Goal: Information Seeking & Learning: Understand process/instructions

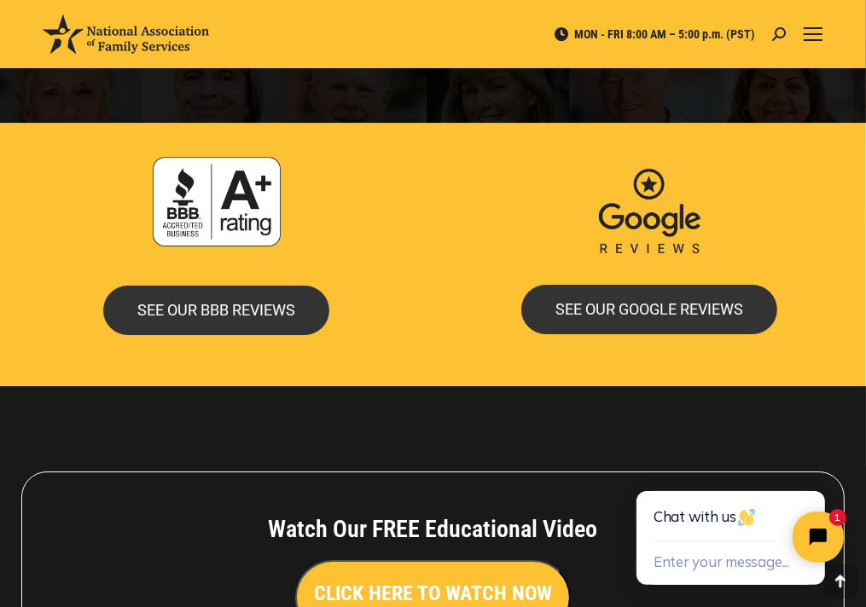
scroll to position [3938, 0]
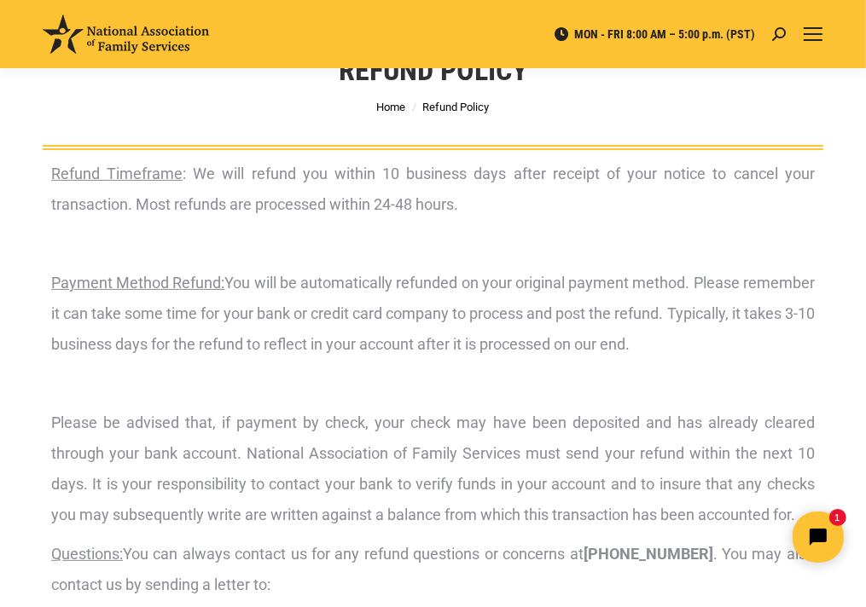
click at [395, 357] on p "Payment Method Refund: You will be automatically refunded on your original paym…" at bounding box center [433, 314] width 764 height 92
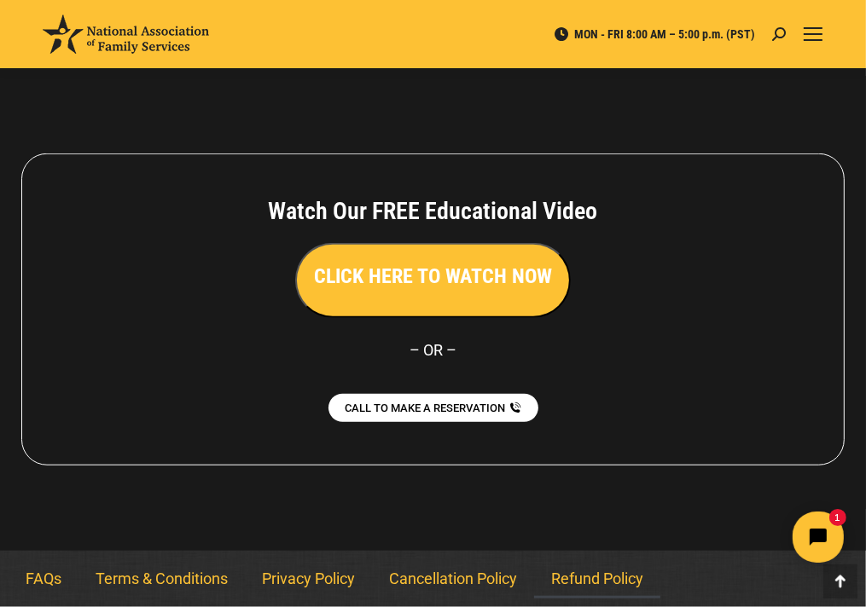
scroll to position [868, 0]
click at [486, 585] on link "Cancellation Policy" at bounding box center [453, 579] width 162 height 39
click at [195, 579] on link "Terms & Conditions" at bounding box center [161, 579] width 166 height 39
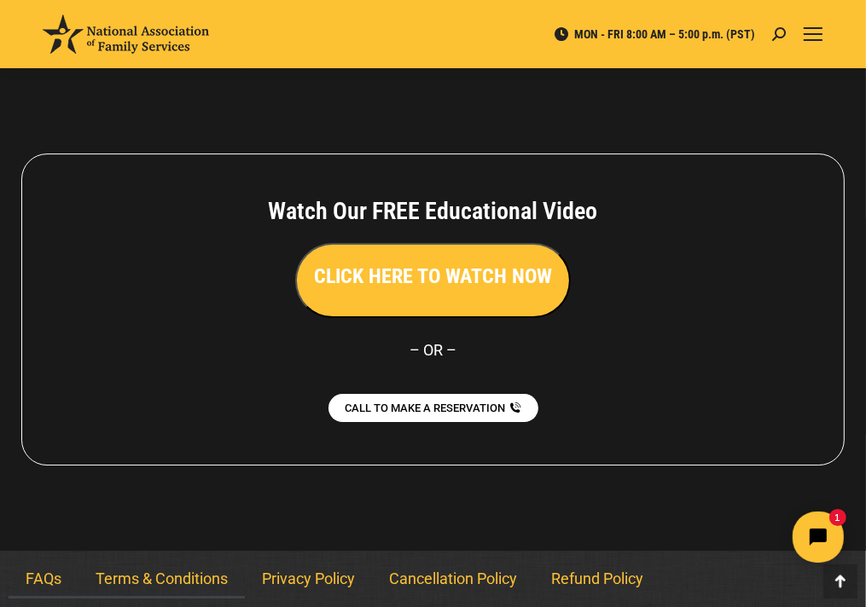
click at [34, 583] on link "FAQs" at bounding box center [44, 579] width 70 height 39
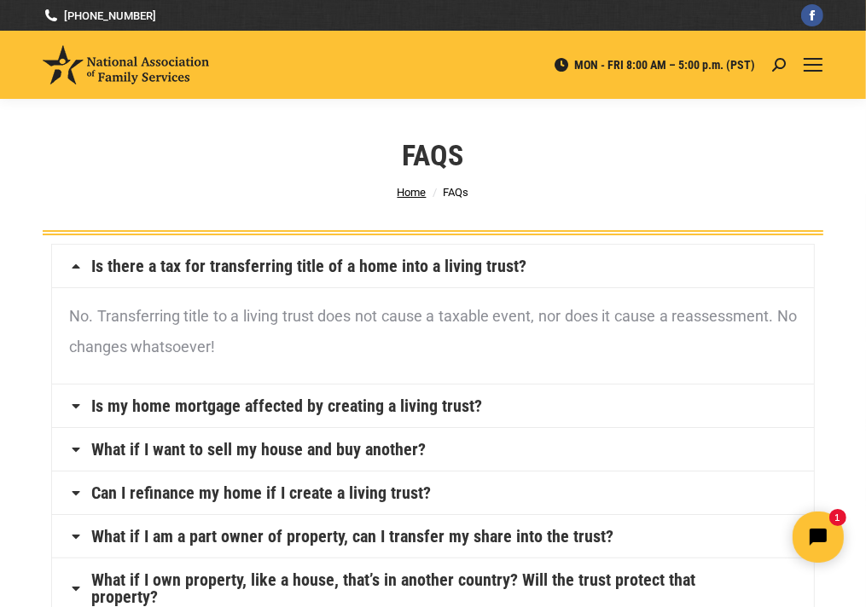
click at [415, 190] on span "Home" at bounding box center [412, 192] width 29 height 13
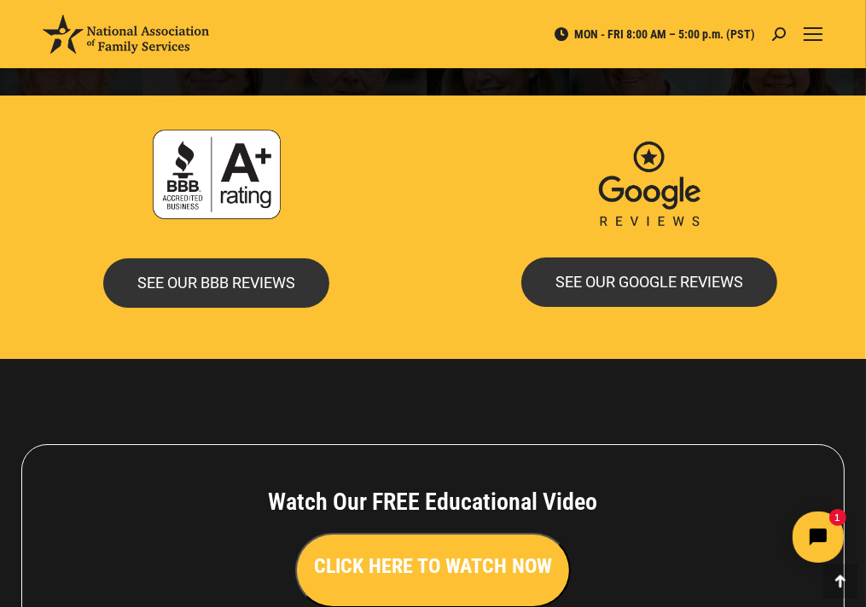
scroll to position [3938, 0]
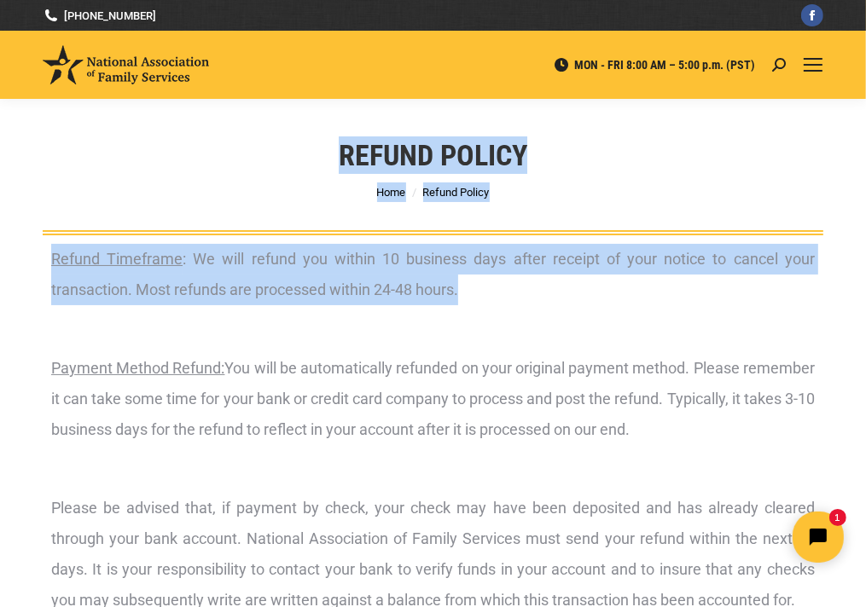
drag, startPoint x: 335, startPoint y: 148, endPoint x: 604, endPoint y: 286, distance: 301.8
click at [556, 303] on p "Refund Timeframe : We will refund you within 10 business days after receipt of …" at bounding box center [433, 274] width 764 height 61
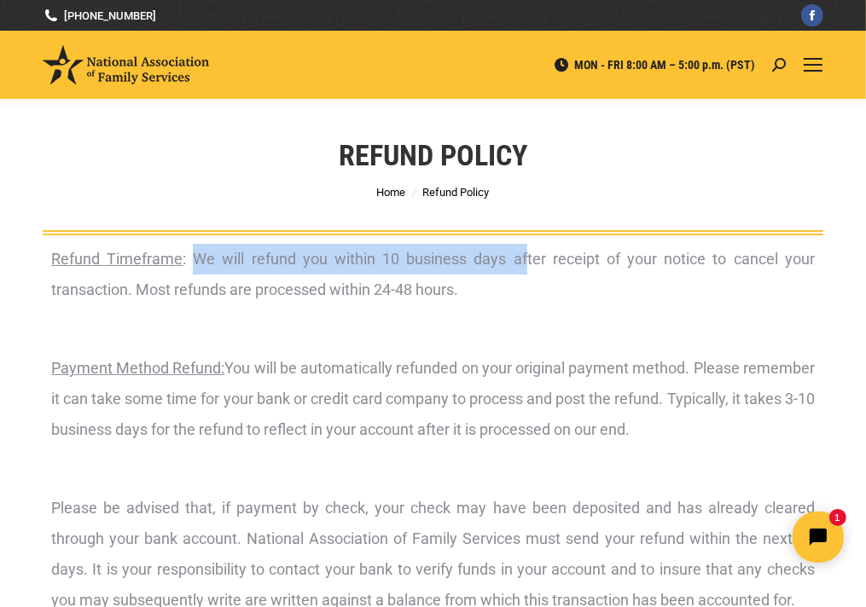
drag, startPoint x: 191, startPoint y: 259, endPoint x: 525, endPoint y: 273, distance: 333.9
click at [525, 273] on p "Refund Timeframe : We will refund you within 10 business days after receipt of …" at bounding box center [433, 274] width 764 height 61
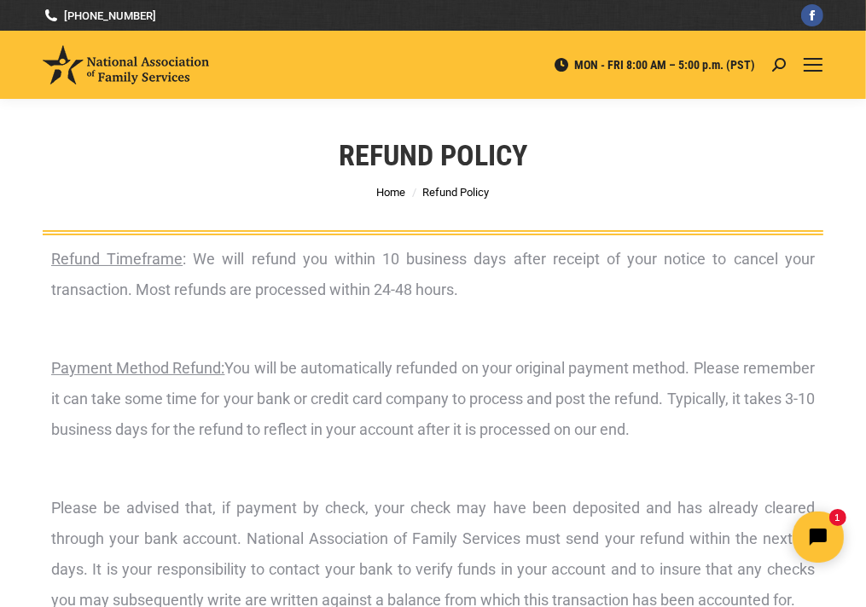
click at [459, 295] on p "Refund Timeframe : We will refund you within 10 business days after receipt of …" at bounding box center [433, 274] width 764 height 61
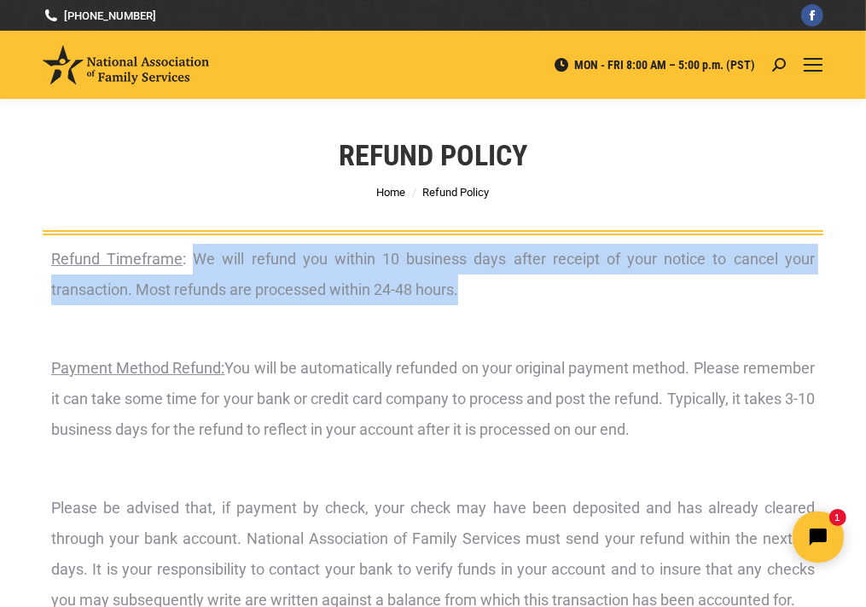
drag, startPoint x: 193, startPoint y: 257, endPoint x: 503, endPoint y: 292, distance: 311.7
click at [503, 292] on p "Refund Timeframe : We will refund you within 10 business days after receipt of …" at bounding box center [433, 274] width 764 height 61
drag, startPoint x: 353, startPoint y: 247, endPoint x: 603, endPoint y: 286, distance: 253.0
click at [603, 286] on p "Refund Timeframe : We will refund you within 10 business days after receipt of …" at bounding box center [433, 274] width 764 height 61
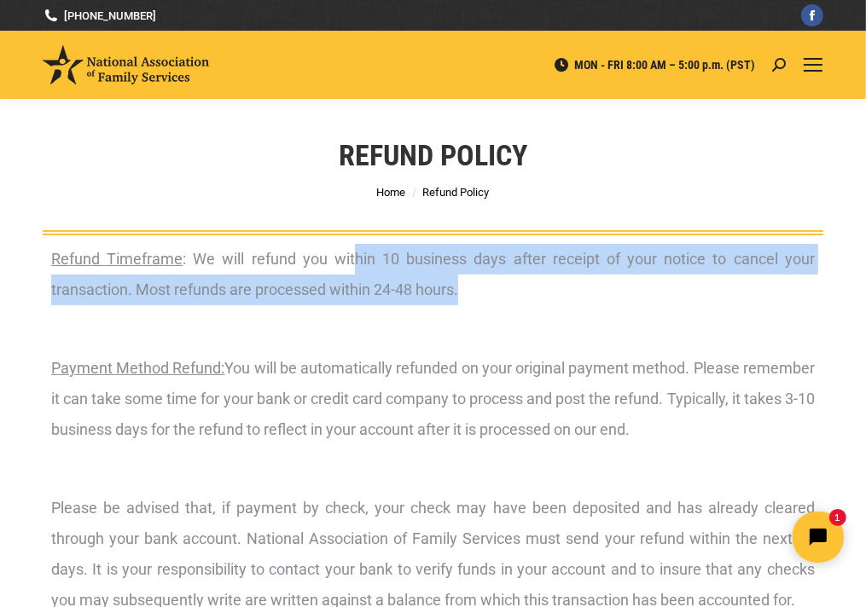
click at [603, 286] on p "Refund Timeframe : We will refund you within 10 business days after receipt of …" at bounding box center [433, 274] width 764 height 61
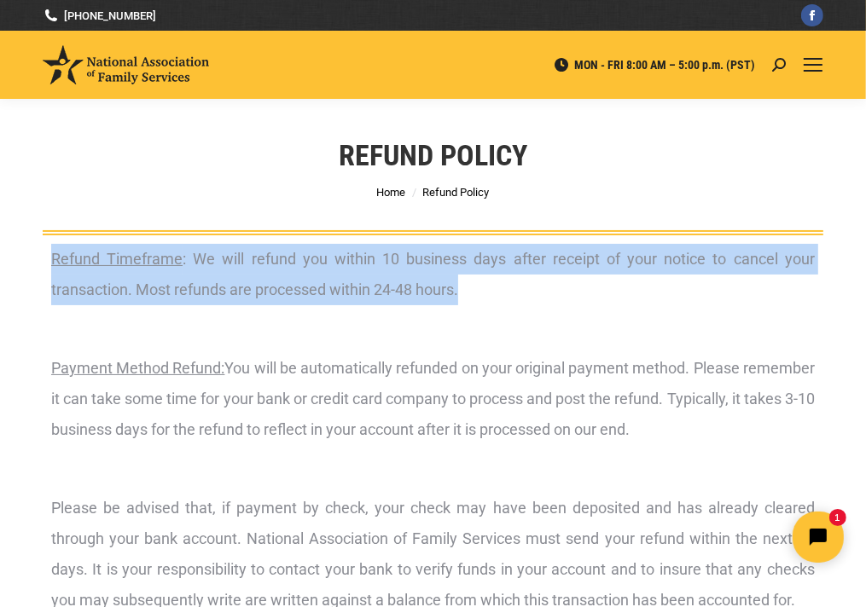
drag, startPoint x: 515, startPoint y: 288, endPoint x: 18, endPoint y: 272, distance: 497.6
click at [18, 272] on div "Refund Timeframe : We will refund you within 10 business days after receipt of …" at bounding box center [433, 547] width 866 height 625
click at [337, 299] on p "Refund Timeframe : We will refund you within 10 business days after receipt of …" at bounding box center [433, 274] width 764 height 61
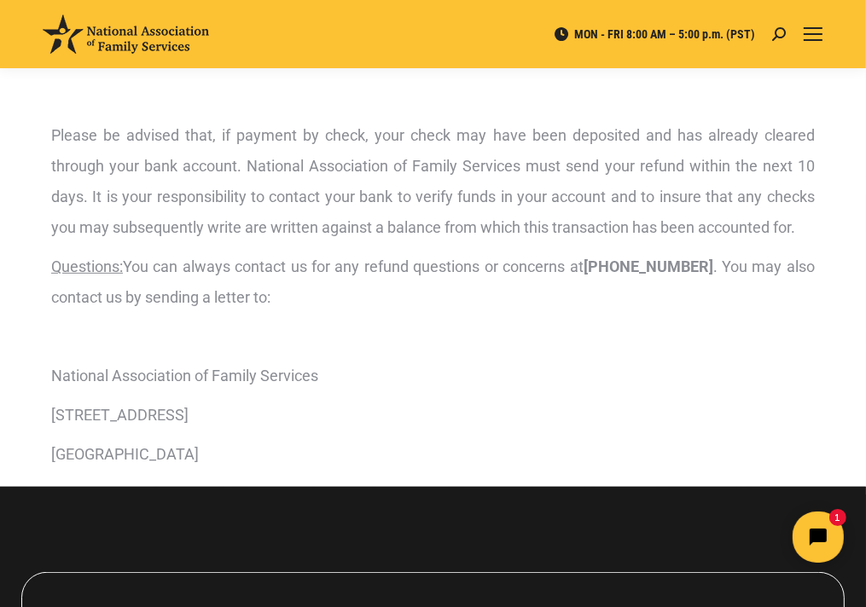
scroll to position [427, 0]
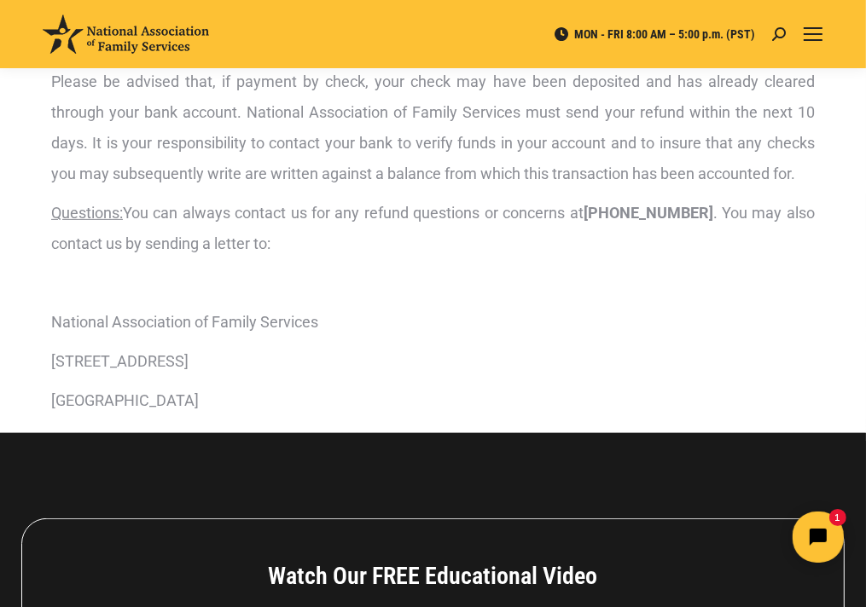
drag, startPoint x: 160, startPoint y: 213, endPoint x: 606, endPoint y: 218, distance: 446.2
click at [606, 218] on p "Questions: You can always contact us for any refund questions or concerns at 80…" at bounding box center [433, 228] width 764 height 61
click at [624, 250] on p "Questions: You can always contact us for any refund questions or concerns at 80…" at bounding box center [433, 228] width 764 height 61
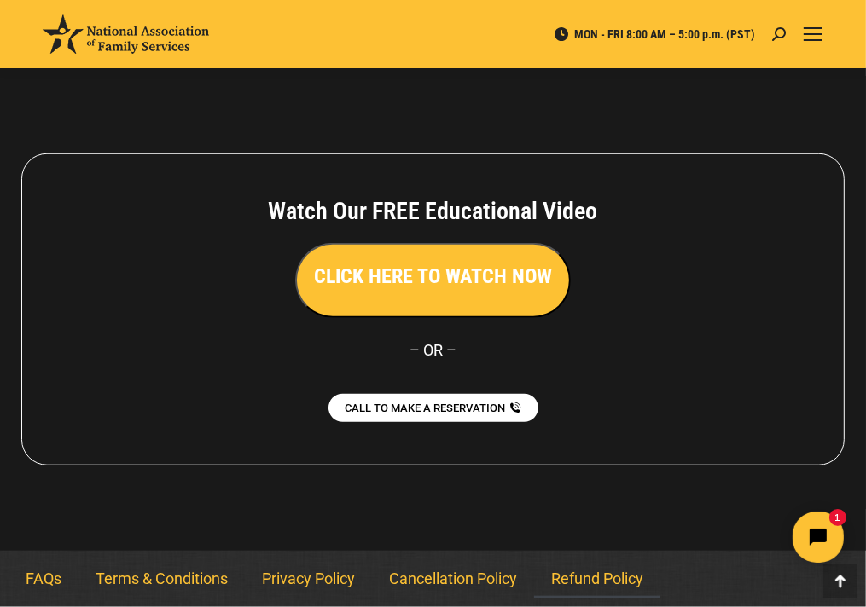
scroll to position [868, 0]
click at [445, 570] on link "Cancellation Policy" at bounding box center [453, 579] width 162 height 39
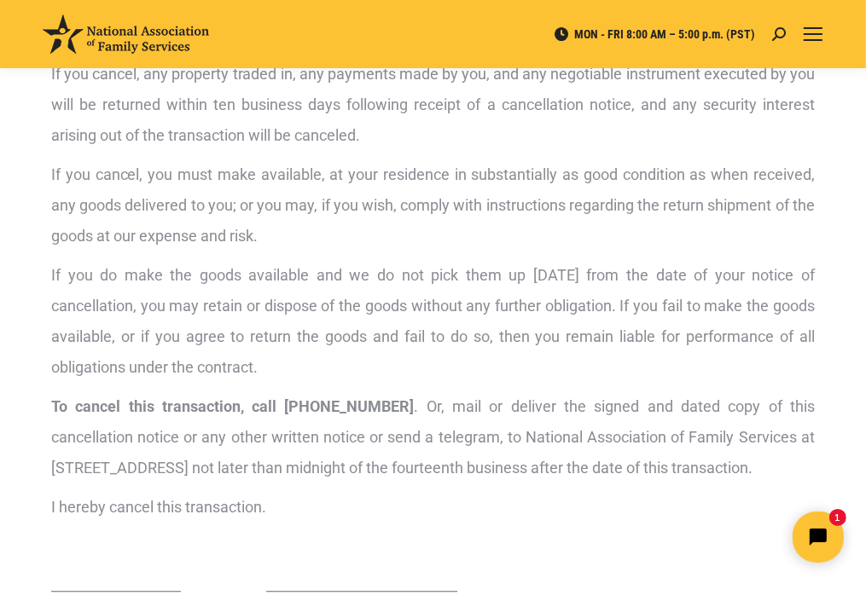
scroll to position [427, 0]
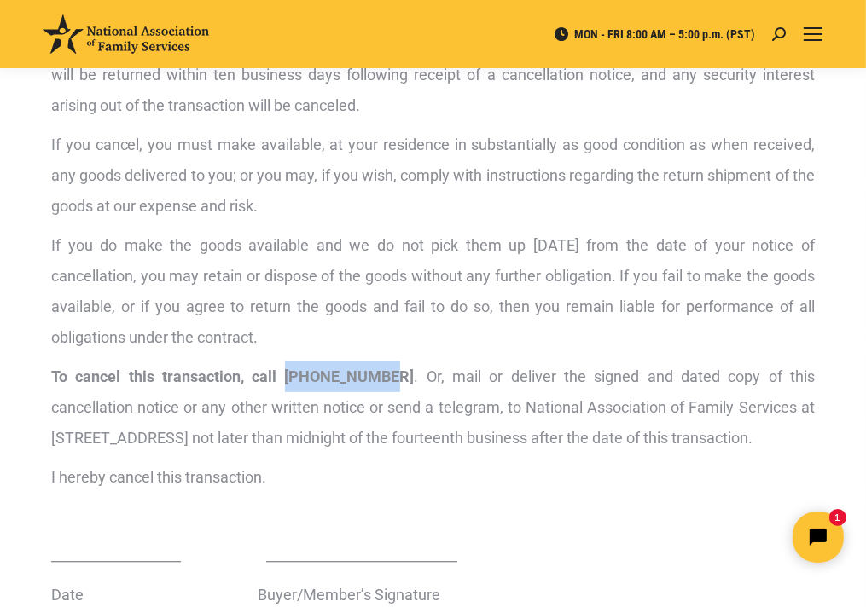
drag, startPoint x: 365, startPoint y: 378, endPoint x: 266, endPoint y: 369, distance: 99.3
click at [266, 369] on strong "To cancel this transaction, call 800-585-3550" at bounding box center [232, 377] width 363 height 18
copy strong "800-585-3550"
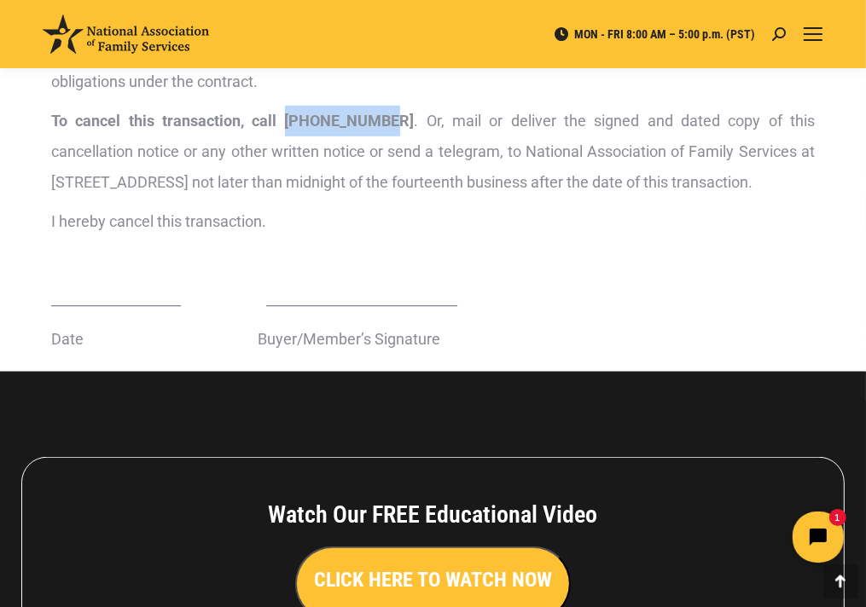
scroll to position [1092, 0]
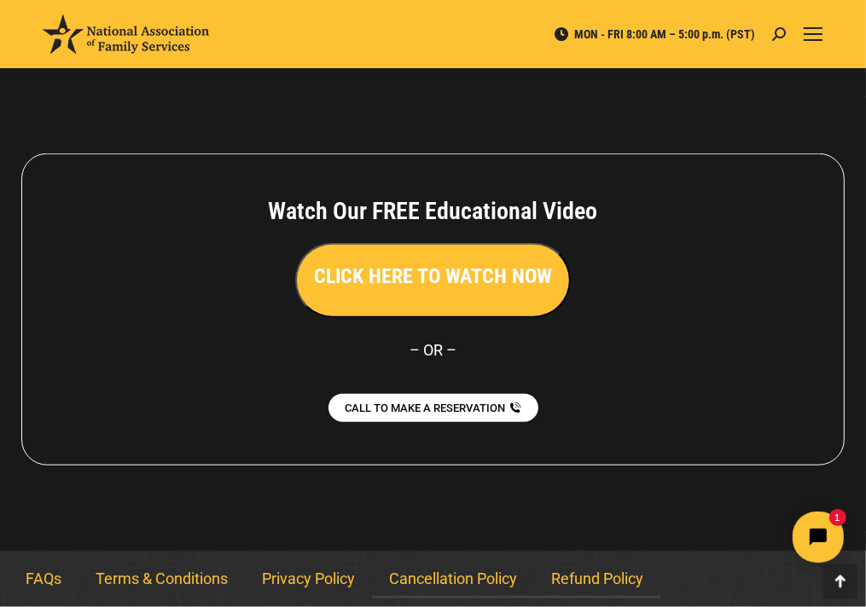
click at [575, 583] on link "Refund Policy" at bounding box center [597, 579] width 126 height 39
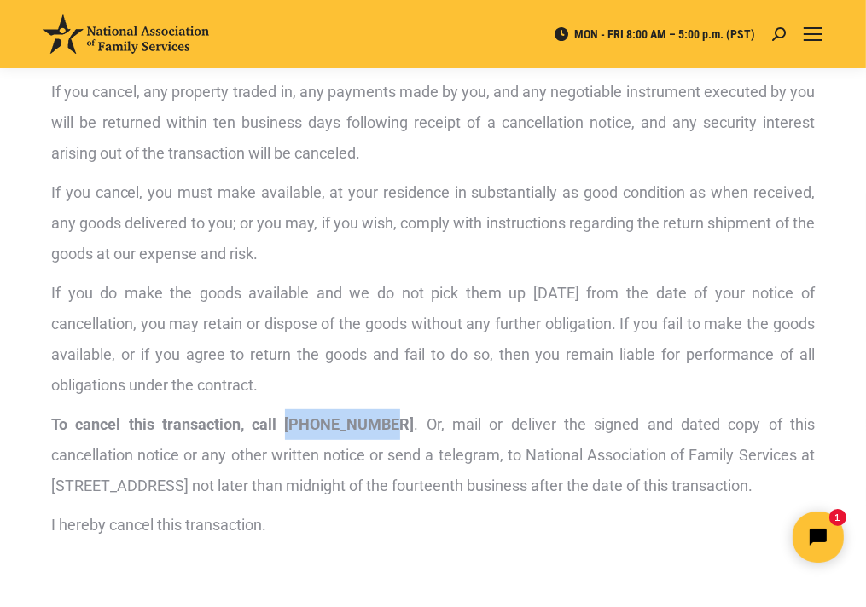
scroll to position [154, 0]
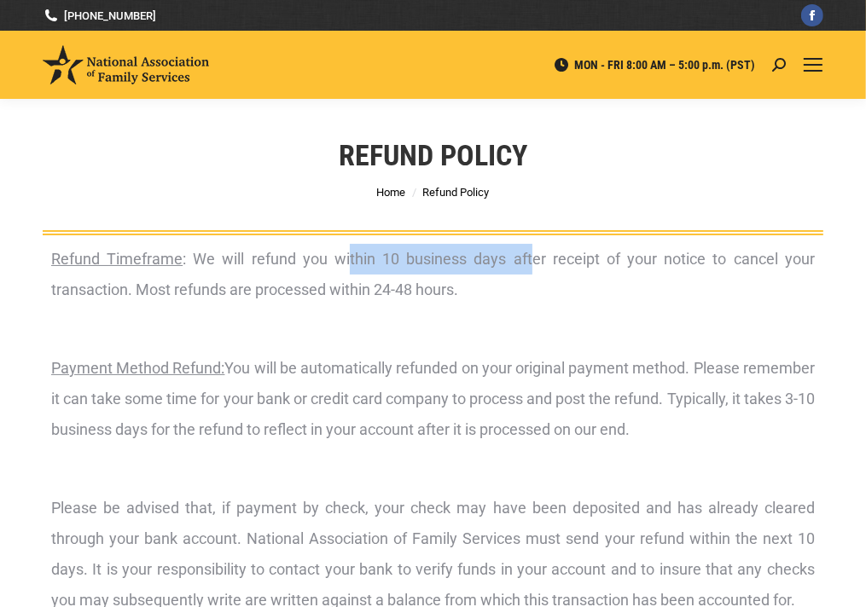
drag, startPoint x: 348, startPoint y: 252, endPoint x: 532, endPoint y: 259, distance: 184.4
click at [532, 259] on p "Refund Timeframe : We will refund you within 10 business days after receipt of …" at bounding box center [433, 274] width 764 height 61
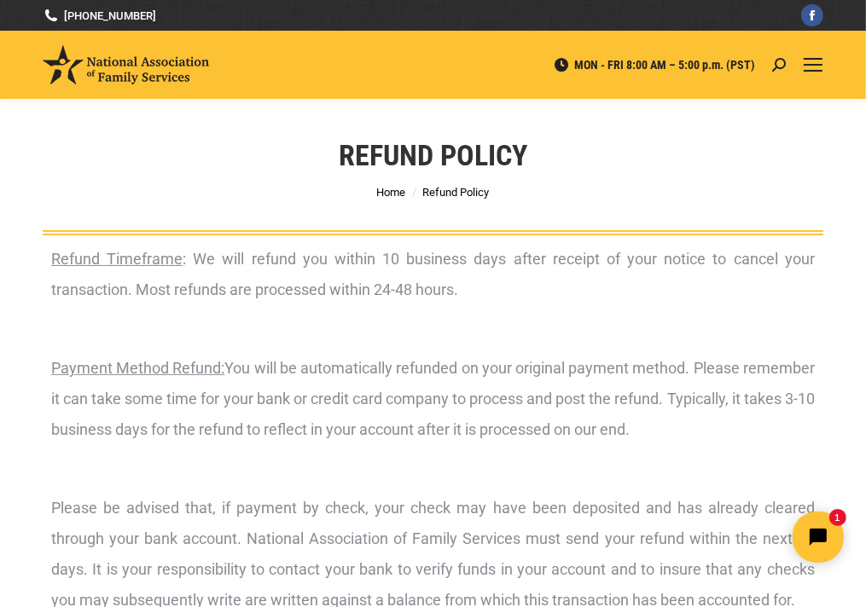
click at [534, 282] on p "Refund Timeframe : We will refund you within 10 business days after receipt of …" at bounding box center [433, 274] width 764 height 61
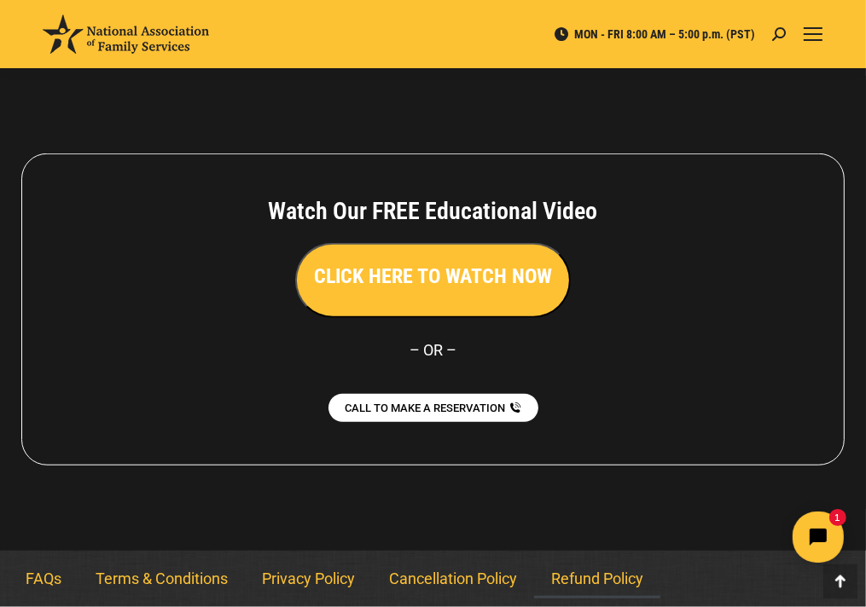
scroll to position [356, 0]
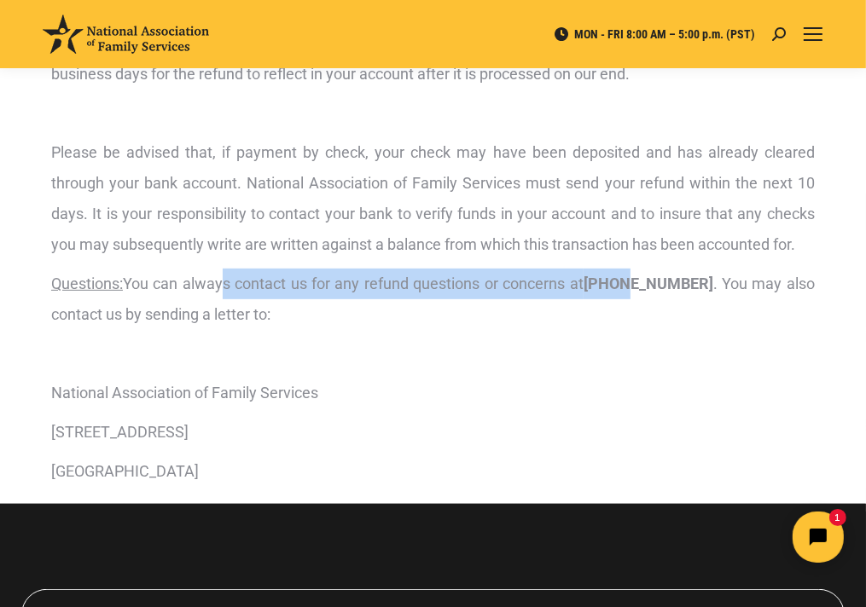
drag, startPoint x: 222, startPoint y: 277, endPoint x: 652, endPoint y: 293, distance: 430.3
click at [648, 290] on p "Questions: You can always contact us for any refund questions or concerns at 80…" at bounding box center [433, 299] width 764 height 61
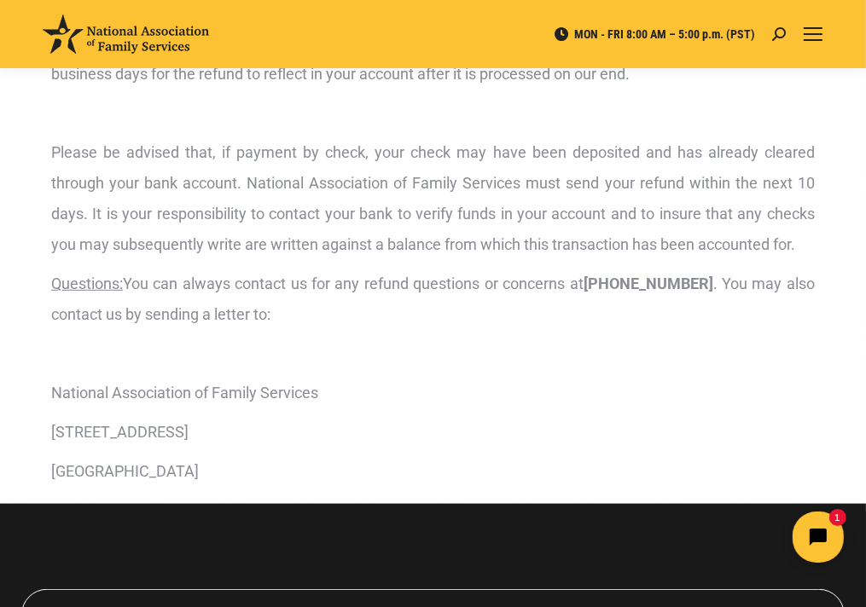
click at [644, 336] on div "Refund Timeframe : We will refund you within 10 business days after receipt of …" at bounding box center [433, 187] width 764 height 599
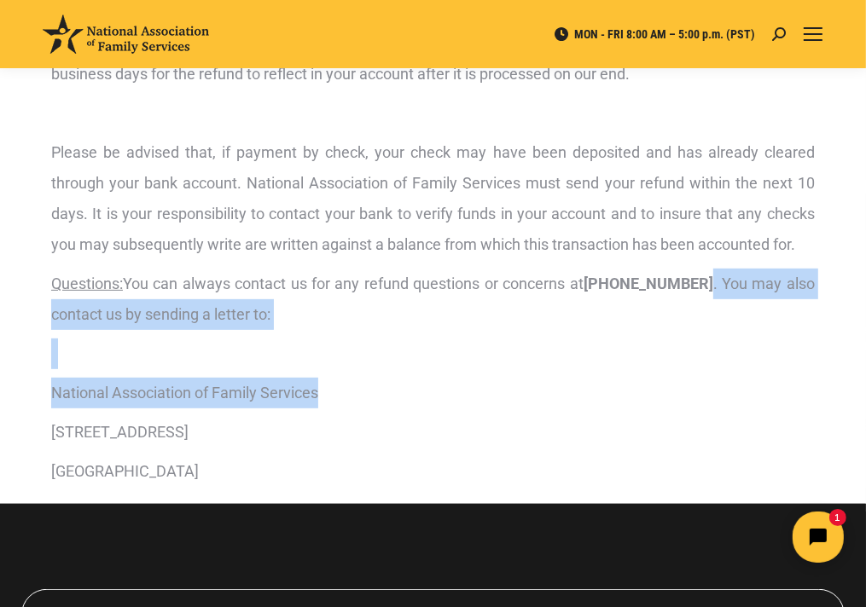
drag, startPoint x: 709, startPoint y: 278, endPoint x: 736, endPoint y: 386, distance: 111.7
click at [753, 379] on div "Refund Timeframe : We will refund you within 10 business days after receipt of …" at bounding box center [433, 187] width 764 height 599
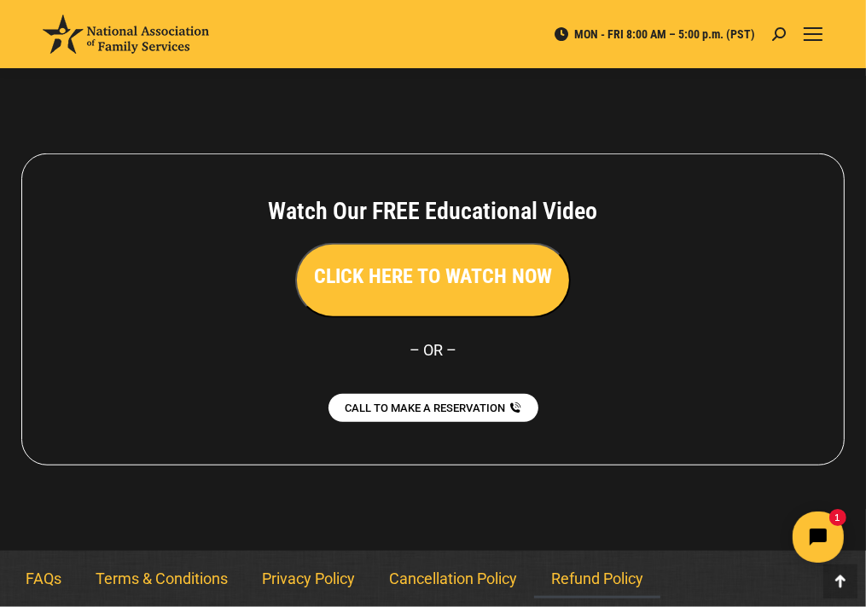
scroll to position [868, 0]
click at [466, 576] on link "Cancellation Policy" at bounding box center [453, 579] width 162 height 39
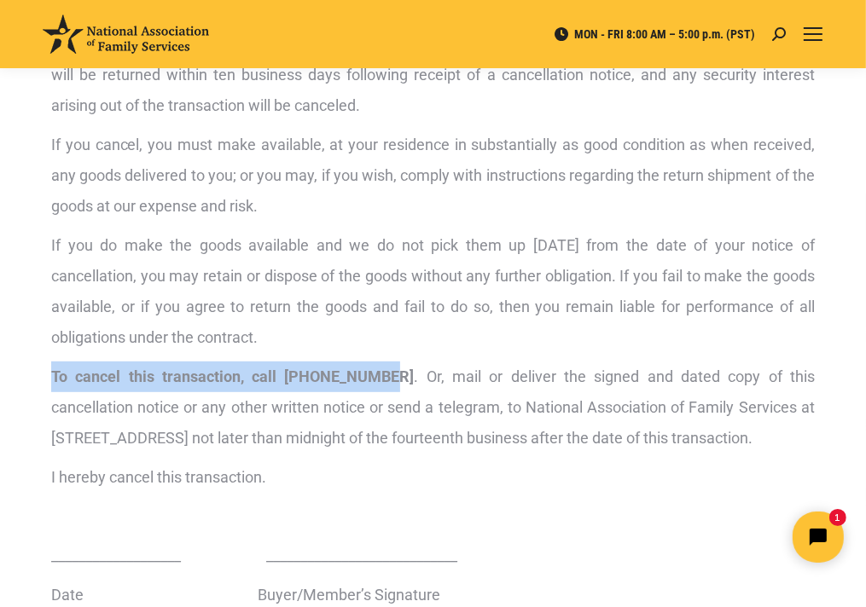
drag, startPoint x: 41, startPoint y: 372, endPoint x: 363, endPoint y: 392, distance: 323.1
click at [363, 392] on div "YOU MAY CANCEL A TRANSACTION AT ANY TIME PRIOR TO MIDNIGHT OF THE FOURTEENTH (1…" at bounding box center [433, 218] width 866 height 819
click at [363, 392] on p "To cancel this transaction, call [PHONE_NUMBER] . Or, mail or deliver the signe…" at bounding box center [433, 408] width 764 height 92
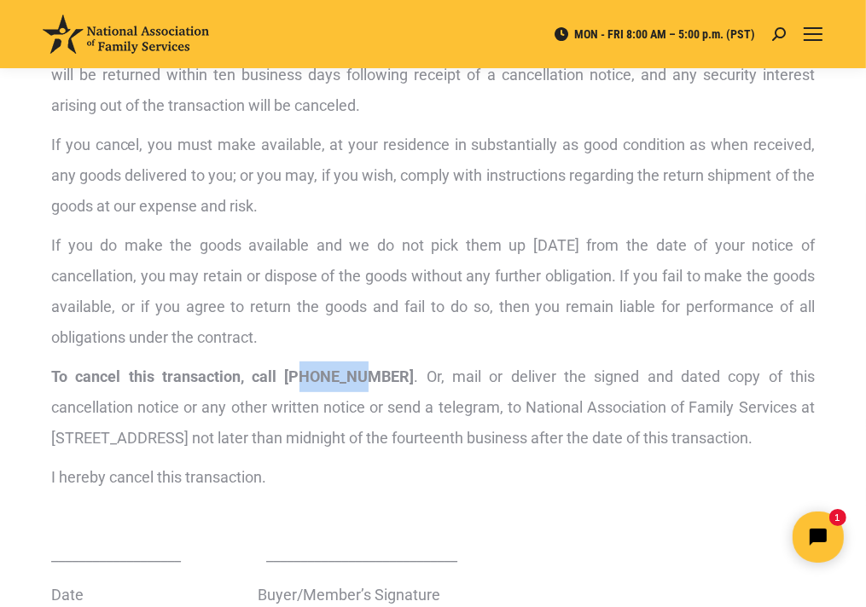
drag, startPoint x: 282, startPoint y: 374, endPoint x: 340, endPoint y: 382, distance: 58.6
click at [340, 382] on strong "To cancel this transaction, call [PHONE_NUMBER]" at bounding box center [232, 377] width 363 height 18
click at [400, 379] on p "To cancel this transaction, call [PHONE_NUMBER] . Or, mail or deliver the signe…" at bounding box center [433, 408] width 764 height 92
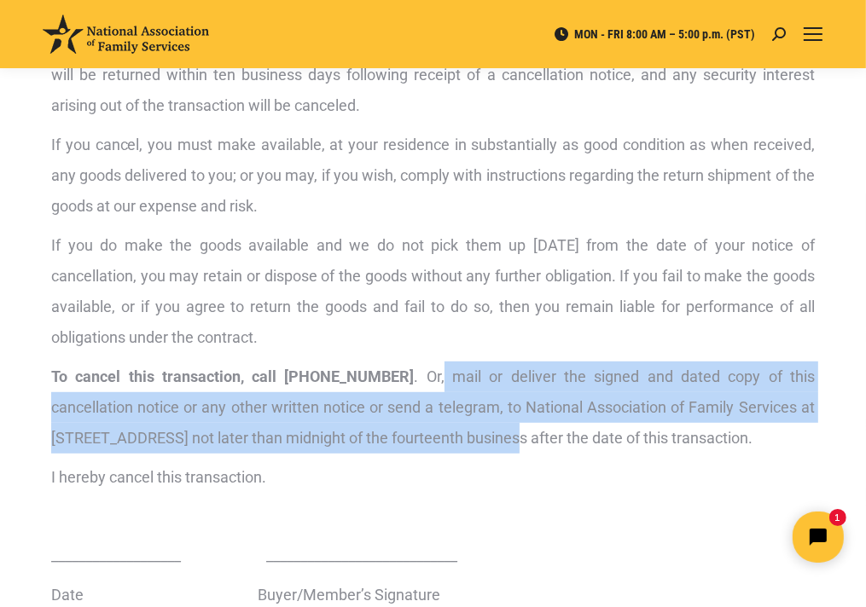
drag, startPoint x: 392, startPoint y: 368, endPoint x: 440, endPoint y: 442, distance: 88.7
click at [440, 442] on p "To cancel this transaction, call [PHONE_NUMBER] . Or, mail or deliver the signe…" at bounding box center [433, 408] width 764 height 92
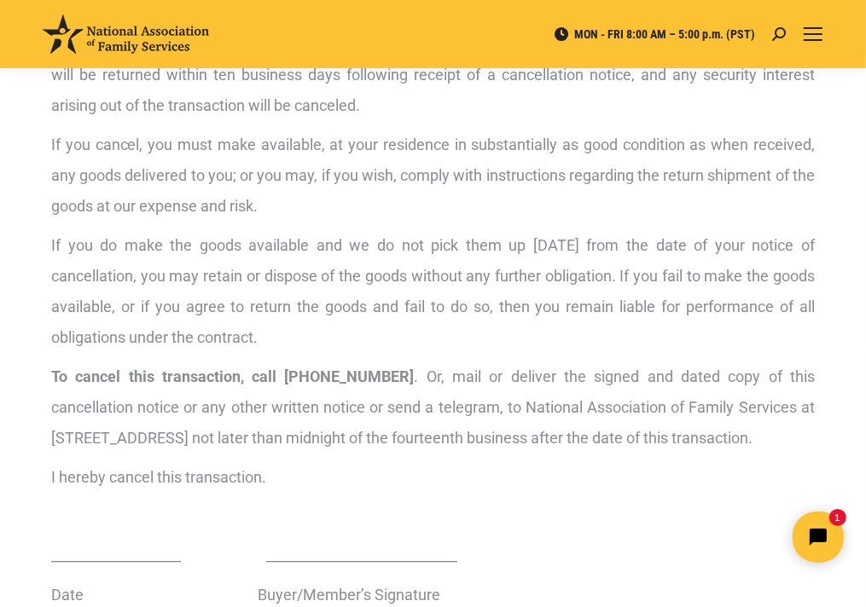
click at [431, 454] on p "To cancel this transaction, call [PHONE_NUMBER] . Or, mail or deliver the signe…" at bounding box center [433, 408] width 764 height 92
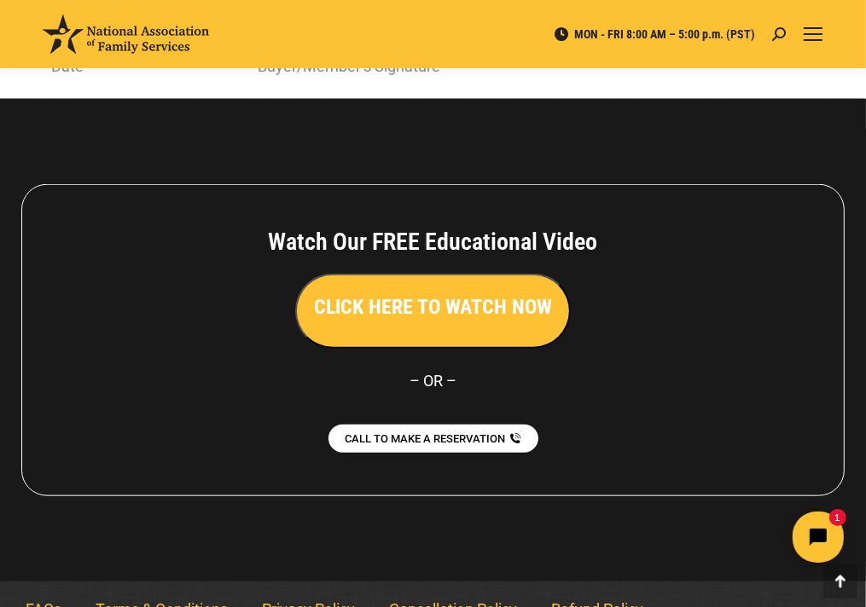
scroll to position [1092, 0]
